Goal: Task Accomplishment & Management: Use online tool/utility

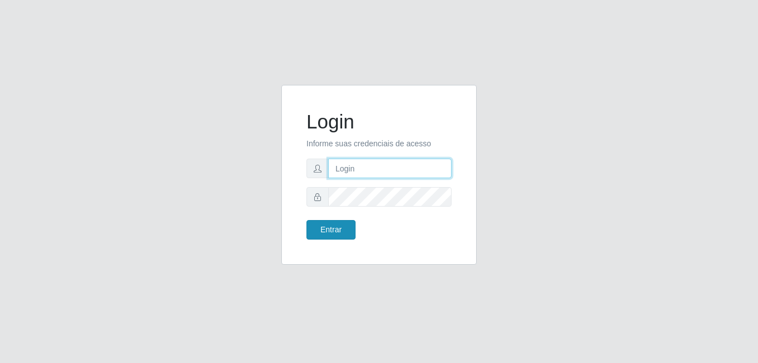
type input "bianor@bemais"
click at [322, 227] on button "Entrar" at bounding box center [331, 230] width 49 height 20
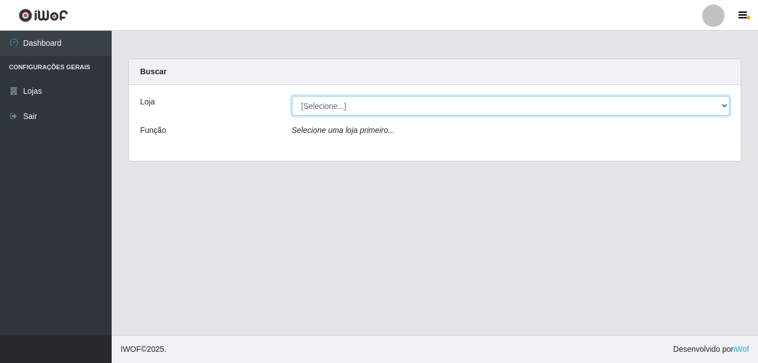
click at [727, 107] on select "[Selecione...] [PERSON_NAME]" at bounding box center [511, 106] width 438 height 20
select select "230"
click at [292, 96] on select "[Selecione...] [PERSON_NAME]" at bounding box center [511, 106] width 438 height 20
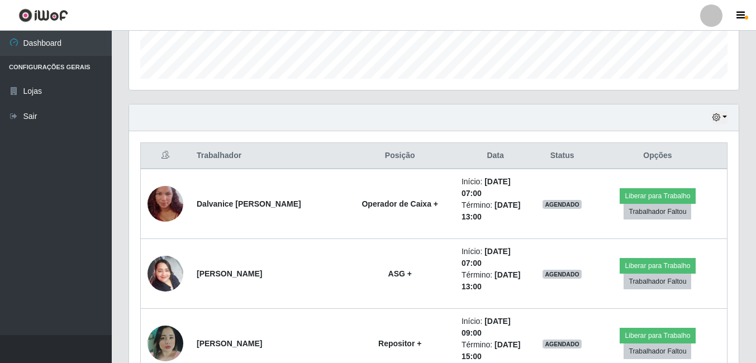
scroll to position [391, 0]
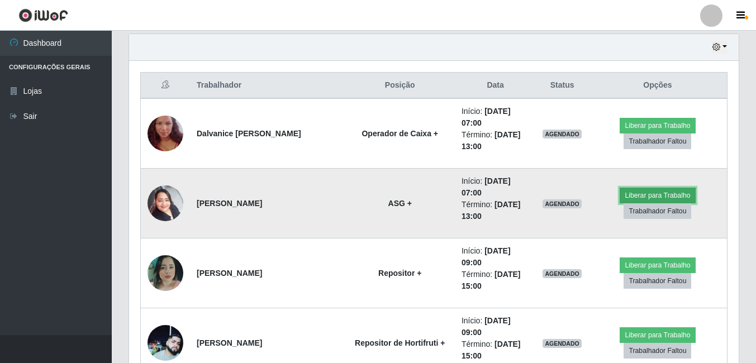
click at [679, 196] on button "Liberar para Trabalho" at bounding box center [656, 196] width 75 height 16
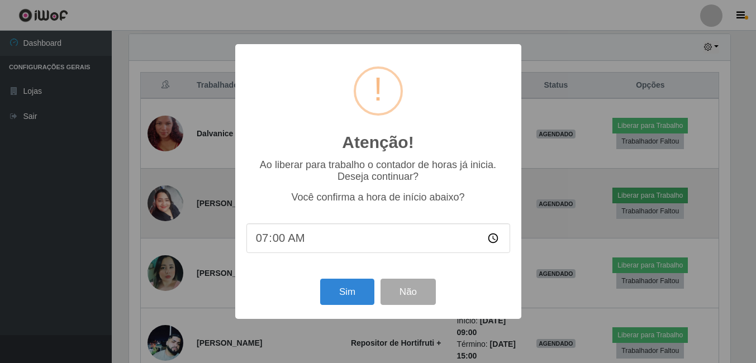
scroll to position [232, 604]
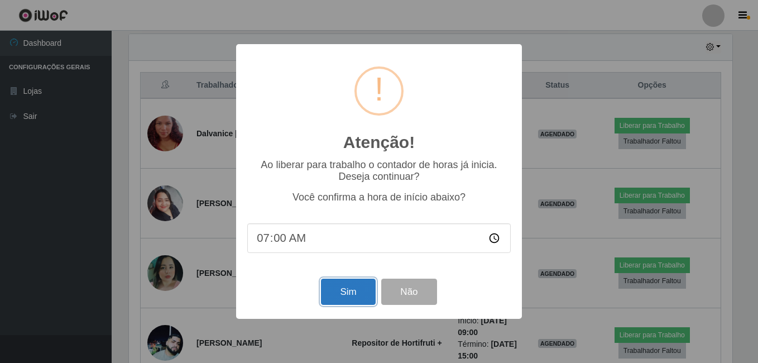
click at [337, 297] on button "Sim" at bounding box center [348, 292] width 54 height 26
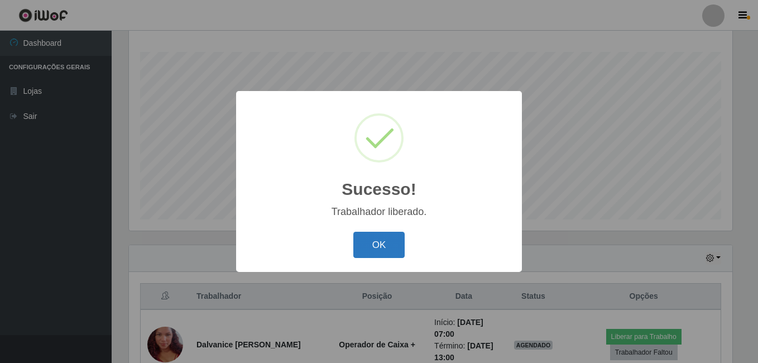
click at [388, 238] on button "OK" at bounding box center [380, 245] width 52 height 26
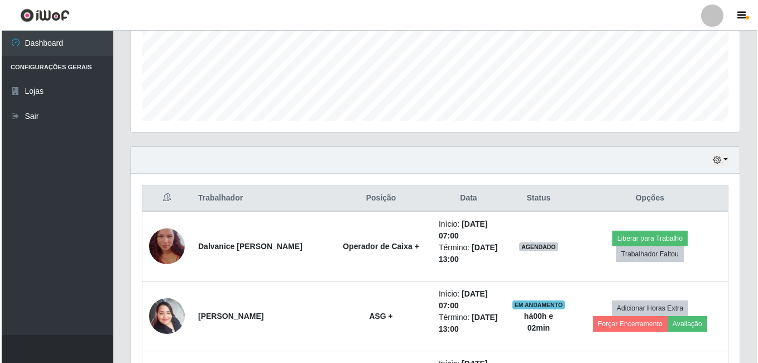
scroll to position [347, 0]
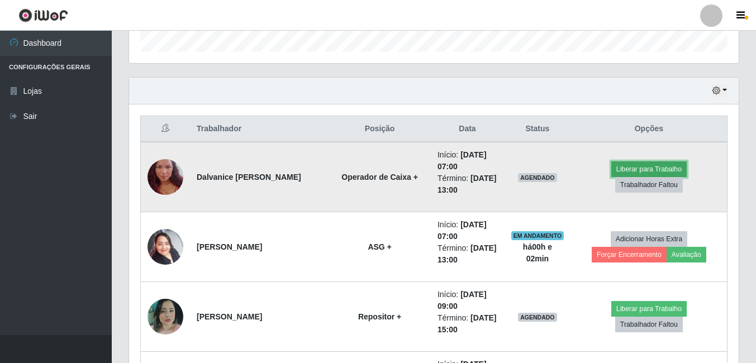
click at [618, 173] on button "Liberar para Trabalho" at bounding box center [648, 169] width 75 height 16
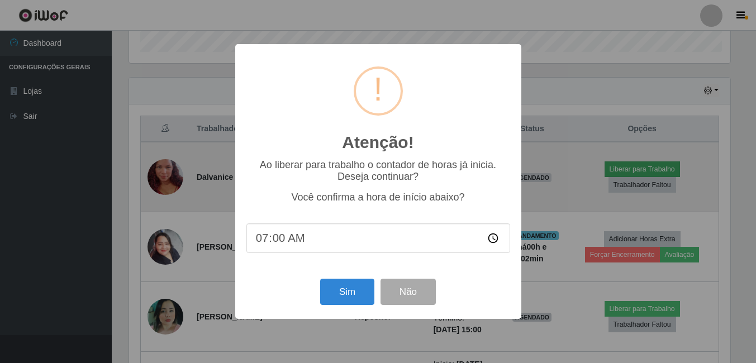
scroll to position [232, 604]
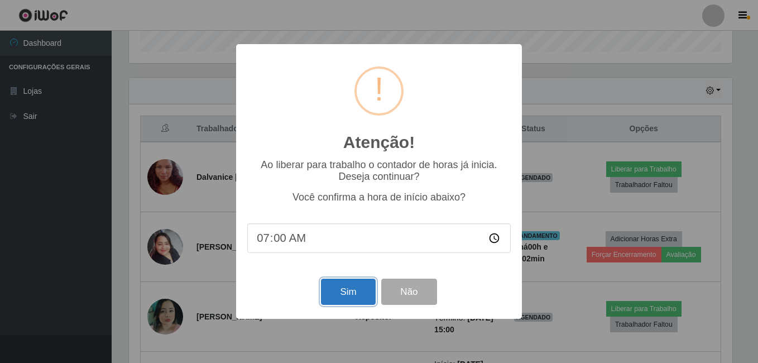
click at [350, 292] on button "Sim" at bounding box center [348, 292] width 54 height 26
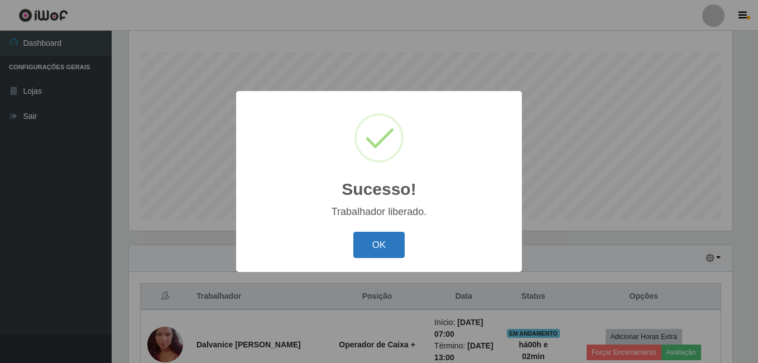
click at [398, 246] on button "OK" at bounding box center [380, 245] width 52 height 26
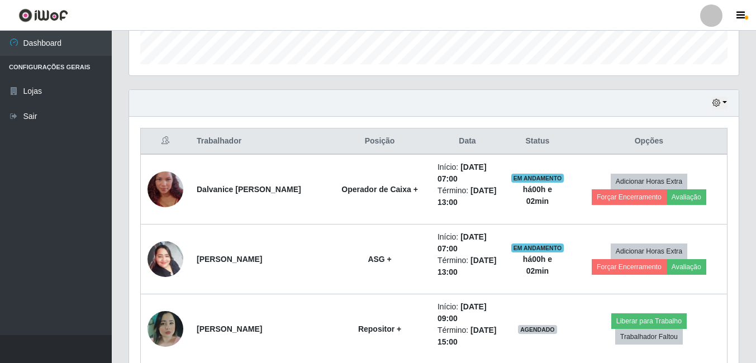
scroll to position [347, 0]
